Goal: Navigation & Orientation: Find specific page/section

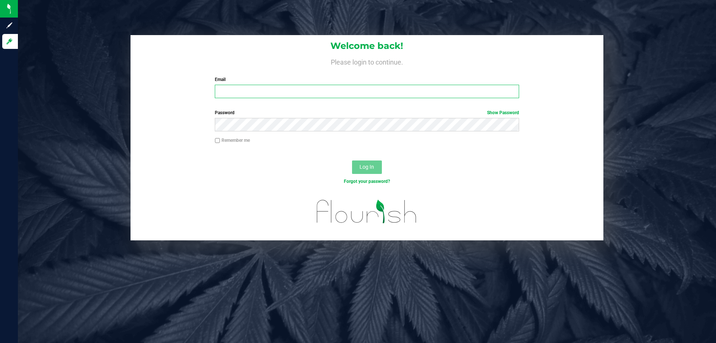
click at [310, 92] on input "Email" at bounding box center [367, 91] width 304 height 13
type input "[EMAIL_ADDRESS][DOMAIN_NAME]"
click at [352, 160] on button "Log In" at bounding box center [367, 166] width 30 height 13
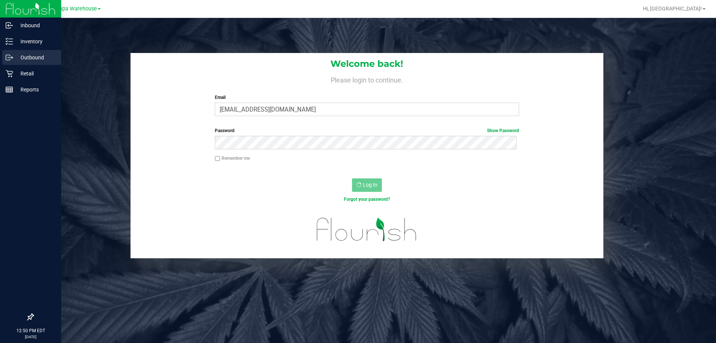
click at [20, 58] on p "Outbound" at bounding box center [35, 57] width 45 height 9
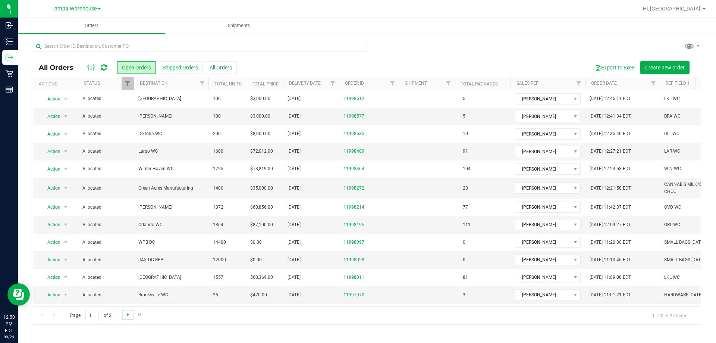
click at [128, 316] on span "Go to the next page" at bounding box center [128, 314] width 6 height 6
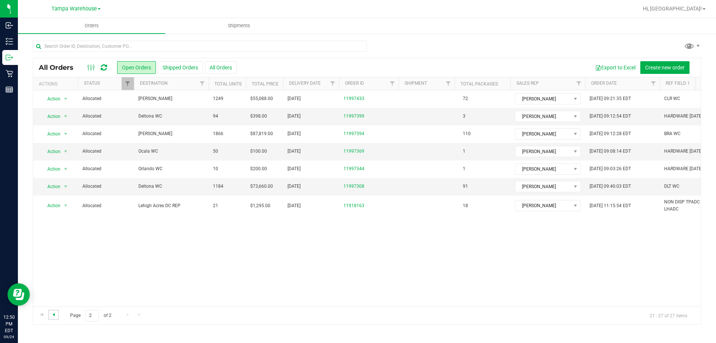
click at [52, 317] on span "Go to the previous page" at bounding box center [54, 314] width 6 height 6
